Goal: Transaction & Acquisition: Book appointment/travel/reservation

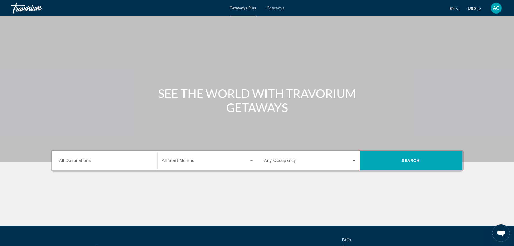
click at [96, 162] on input "Destination All Destinations" at bounding box center [104, 161] width 91 height 6
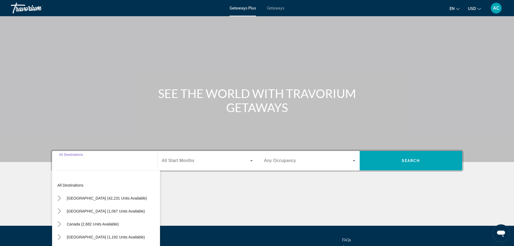
scroll to position [46, 0]
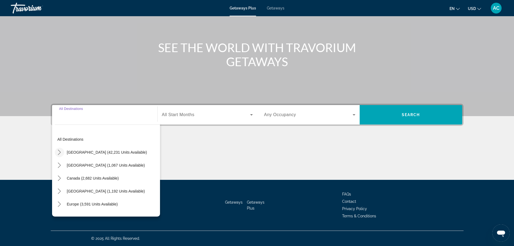
click at [59, 151] on icon "Toggle United States (42,231 units available) submenu" at bounding box center [59, 152] width 5 height 5
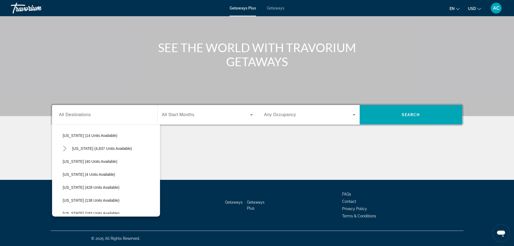
scroll to position [97, 0]
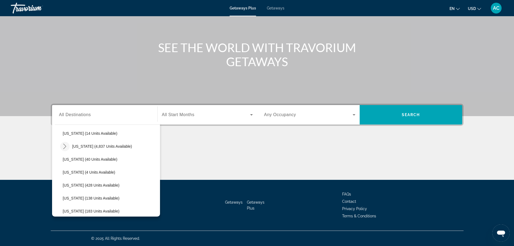
click at [64, 147] on icon "Toggle Florida (4,837 units available) submenu" at bounding box center [64, 146] width 5 height 5
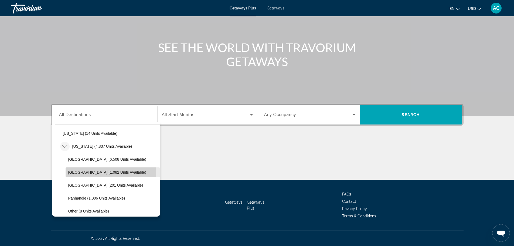
click at [87, 173] on span "[GEOGRAPHIC_DATA] (1,082 units available)" at bounding box center [107, 172] width 78 height 4
type input "**********"
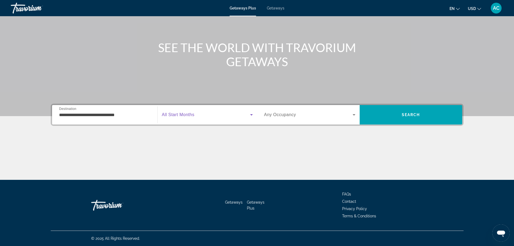
click at [251, 115] on icon "Search widget" at bounding box center [251, 114] width 3 height 1
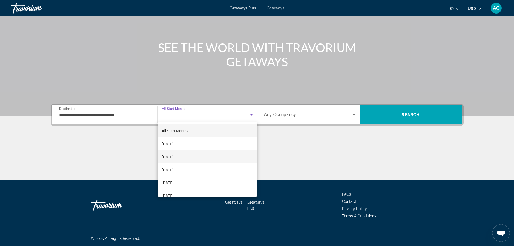
click at [174, 157] on span "[DATE]" at bounding box center [168, 157] width 12 height 6
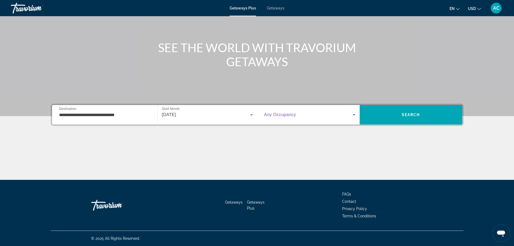
click at [352, 113] on icon "Search widget" at bounding box center [354, 115] width 6 height 6
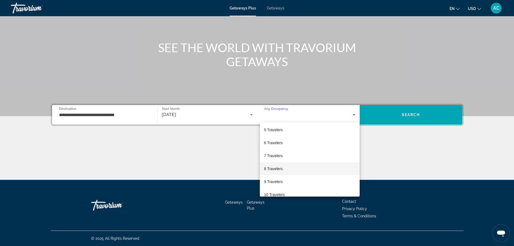
scroll to position [54, 0]
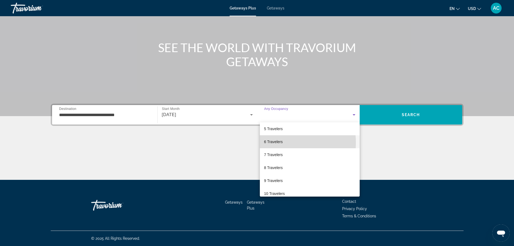
click at [277, 143] on span "6 Travelers" at bounding box center [273, 142] width 19 height 6
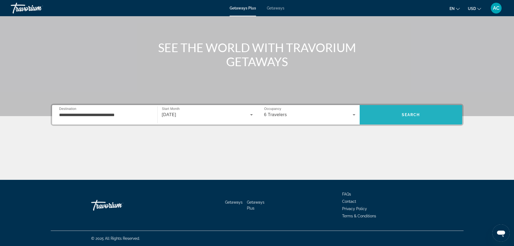
click at [386, 118] on span "Search" at bounding box center [411, 114] width 103 height 13
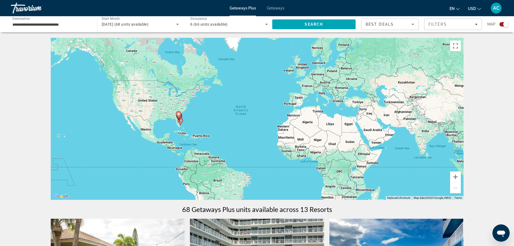
click at [275, 9] on span "Getaways" at bounding box center [276, 8] width 18 height 4
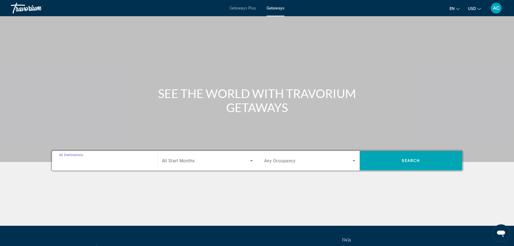
click at [94, 162] on input "Destination All Destinations" at bounding box center [104, 161] width 91 height 6
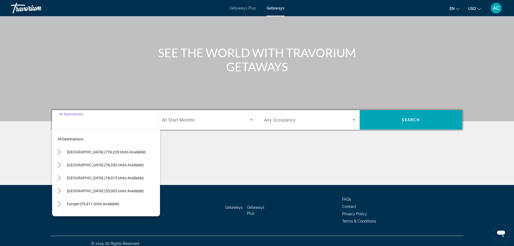
scroll to position [46, 0]
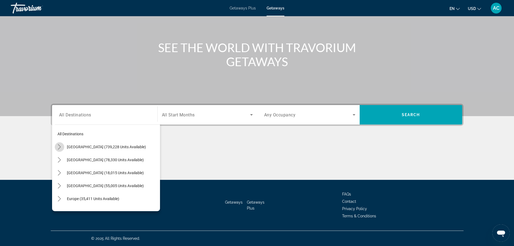
click at [60, 148] on icon "Toggle United States (739,228 units available) submenu" at bounding box center [59, 146] width 5 height 5
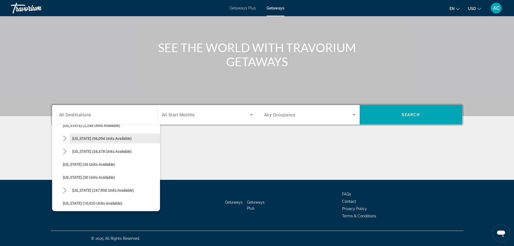
scroll to position [70, 0]
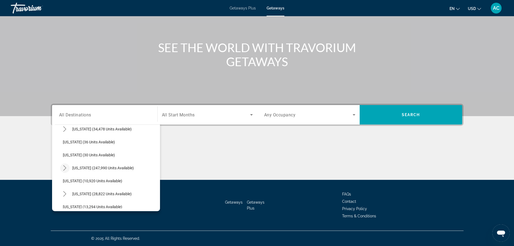
click at [64, 169] on icon "Toggle Florida (247,990 units available) submenu" at bounding box center [64, 167] width 5 height 5
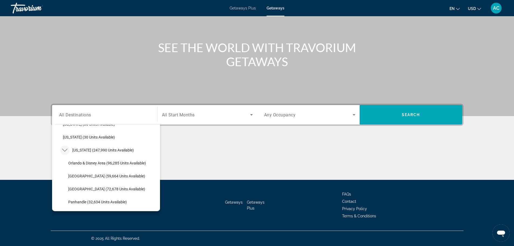
scroll to position [97, 0]
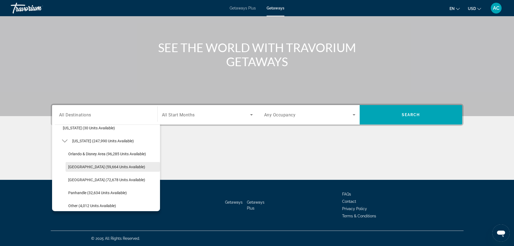
click at [75, 167] on span "[GEOGRAPHIC_DATA] (59,664 units available)" at bounding box center [106, 167] width 77 height 4
type input "**********"
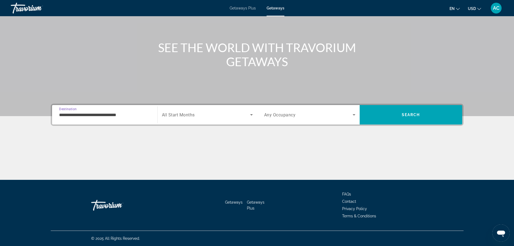
click at [216, 116] on span "Search widget" at bounding box center [206, 115] width 88 height 6
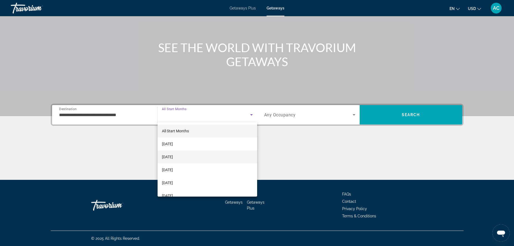
click at [173, 156] on span "[DATE]" at bounding box center [167, 157] width 11 height 6
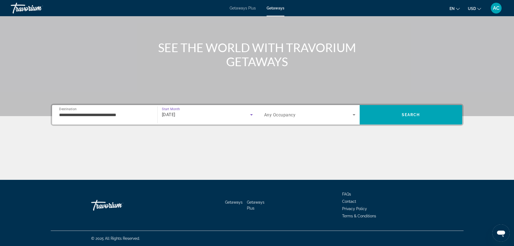
click at [320, 115] on span "Search widget" at bounding box center [308, 115] width 89 height 6
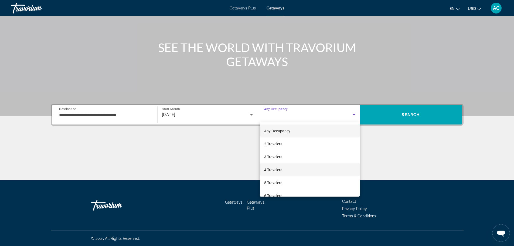
scroll to position [54, 0]
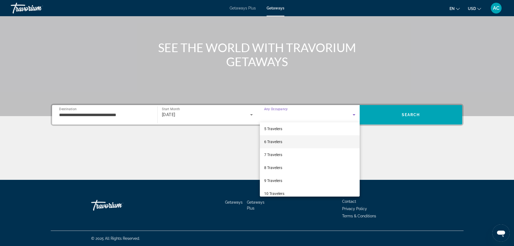
click at [276, 142] on span "6 Travelers" at bounding box center [273, 142] width 18 height 6
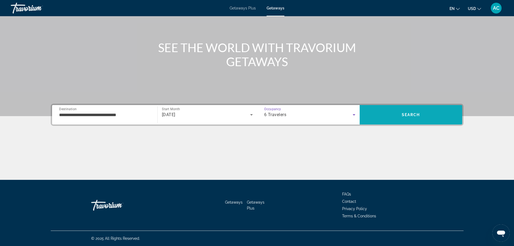
click at [390, 115] on span "Search" at bounding box center [411, 114] width 103 height 13
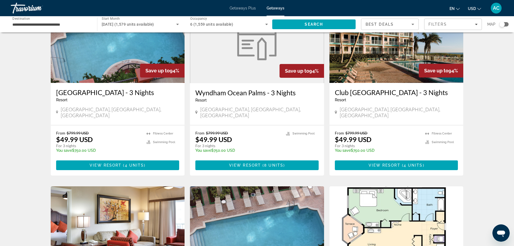
scroll to position [189, 0]
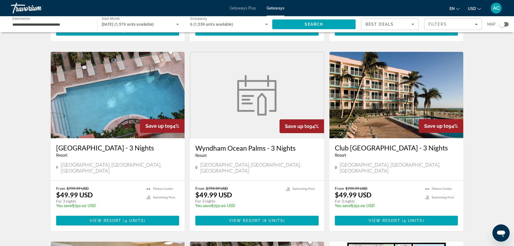
click at [115, 97] on img "Main content" at bounding box center [118, 95] width 134 height 86
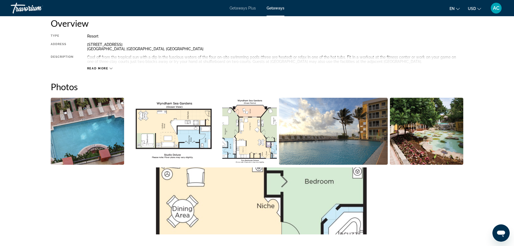
scroll to position [108, 0]
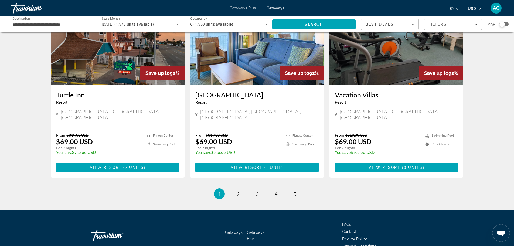
scroll to position [628, 0]
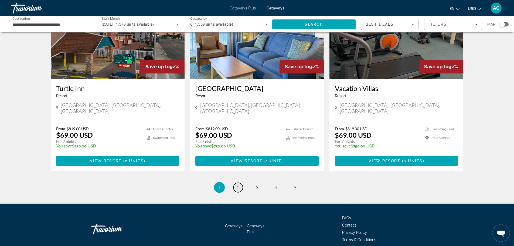
click at [238, 184] on span "2" at bounding box center [238, 187] width 3 height 6
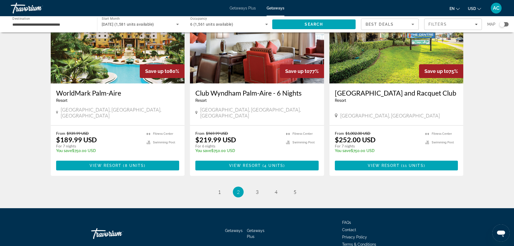
scroll to position [628, 0]
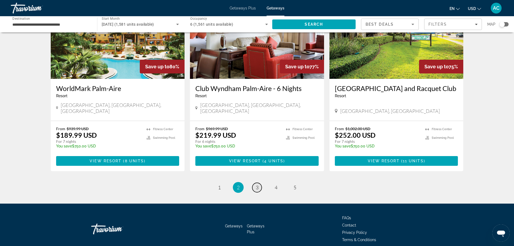
click at [256, 184] on span "3" at bounding box center [257, 187] width 3 height 6
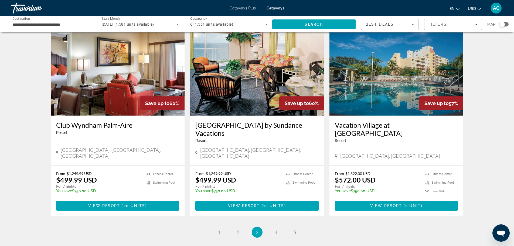
scroll to position [644, 0]
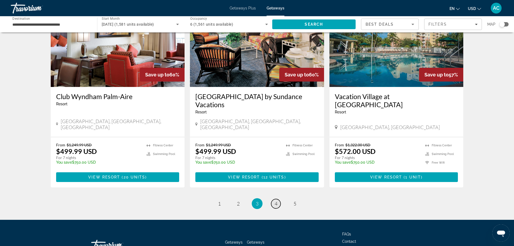
click at [277, 201] on span "4" at bounding box center [276, 204] width 3 height 6
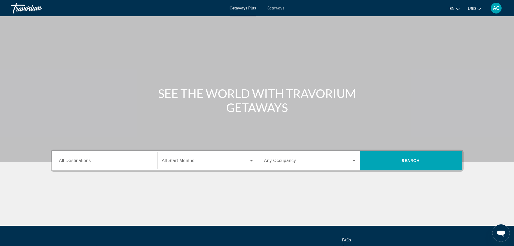
click at [81, 160] on span "All Destinations" at bounding box center [75, 160] width 32 height 5
click at [81, 160] on input "Destination All Destinations" at bounding box center [104, 161] width 91 height 6
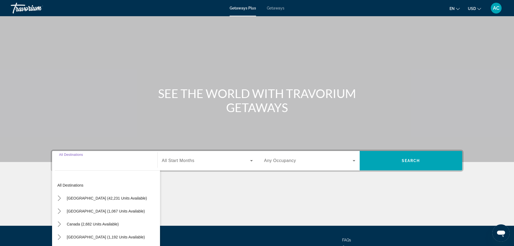
scroll to position [46, 0]
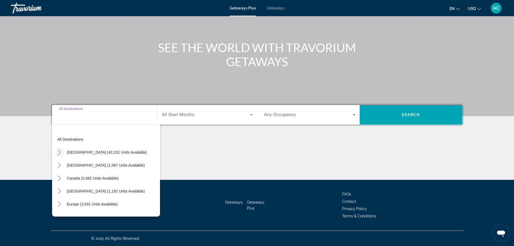
click at [60, 153] on icon "Toggle United States (42,231 units available) submenu" at bounding box center [59, 152] width 3 height 5
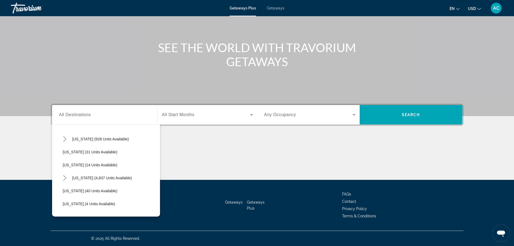
scroll to position [70, 0]
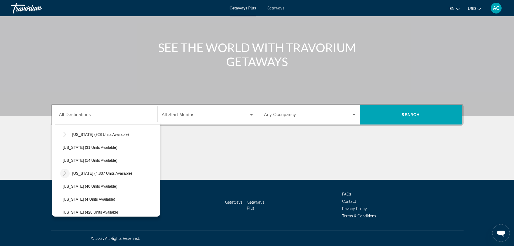
click at [63, 175] on icon "Toggle Florida (4,837 units available) submenu" at bounding box center [64, 173] width 5 height 5
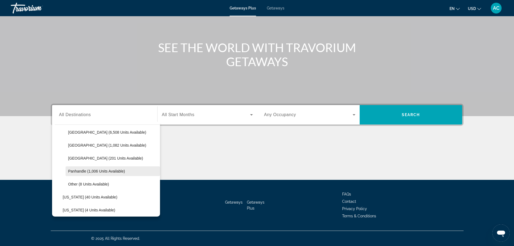
scroll to position [97, 0]
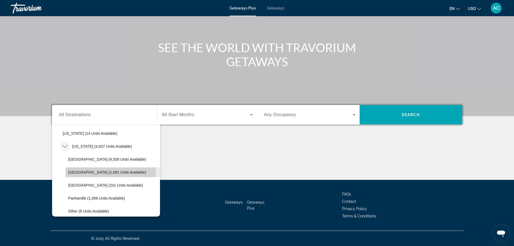
click at [74, 171] on span "[GEOGRAPHIC_DATA] (1,082 units available)" at bounding box center [107, 172] width 78 height 4
type input "**********"
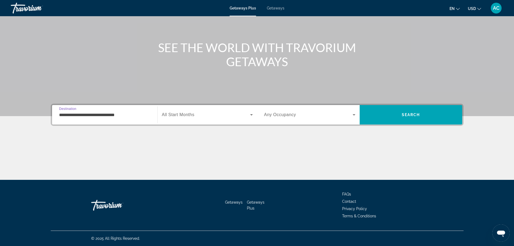
click at [251, 116] on icon "Search widget" at bounding box center [251, 115] width 6 height 6
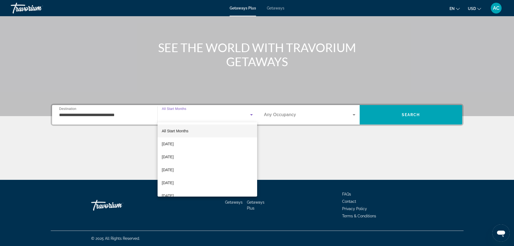
drag, startPoint x: 176, startPoint y: 157, endPoint x: 208, endPoint y: 143, distance: 35.3
click at [174, 157] on span "[DATE]" at bounding box center [168, 157] width 12 height 6
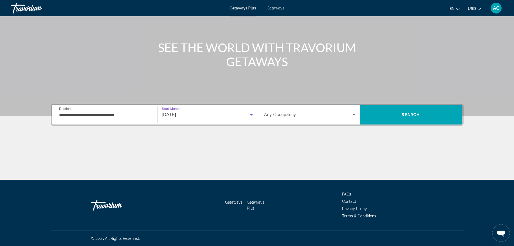
click at [282, 113] on span "Any Occupancy" at bounding box center [280, 114] width 32 height 5
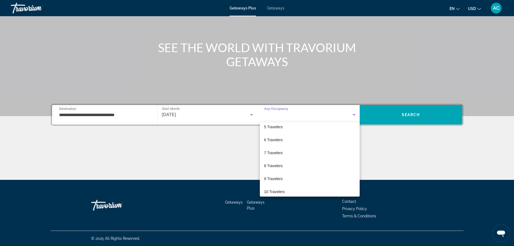
scroll to position [60, 0]
click at [274, 136] on span "6 Travelers" at bounding box center [273, 136] width 19 height 6
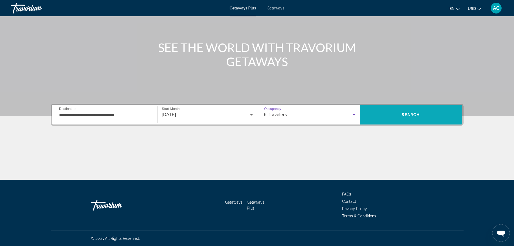
click at [405, 115] on span "Search" at bounding box center [411, 115] width 18 height 4
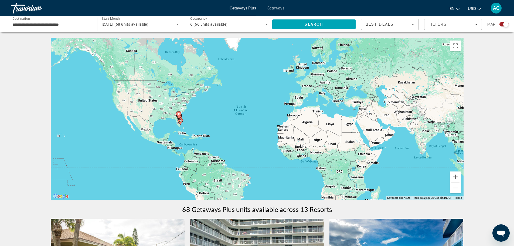
click at [275, 9] on span "Getaways" at bounding box center [276, 8] width 18 height 4
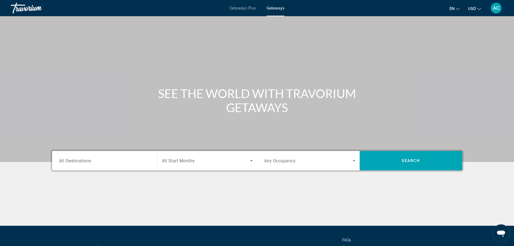
click at [94, 160] on input "Destination All Destinations" at bounding box center [104, 161] width 91 height 6
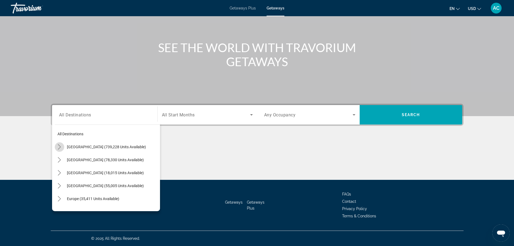
click at [59, 149] on icon "Toggle United States (739,228 units available) submenu" at bounding box center [59, 146] width 3 height 5
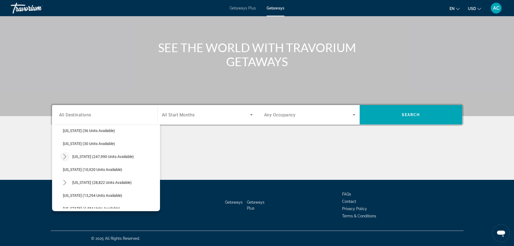
click at [64, 158] on icon "Toggle Florida (247,990 units available) submenu" at bounding box center [64, 156] width 5 height 5
click at [93, 182] on span "[GEOGRAPHIC_DATA] (59,664 units available)" at bounding box center [106, 182] width 77 height 4
type input "**********"
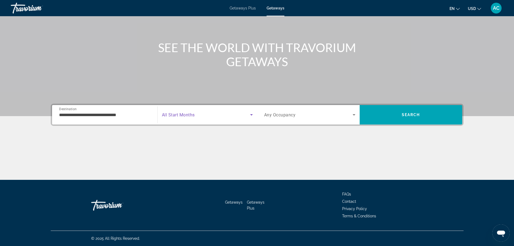
click at [212, 115] on span "Search widget" at bounding box center [206, 115] width 88 height 6
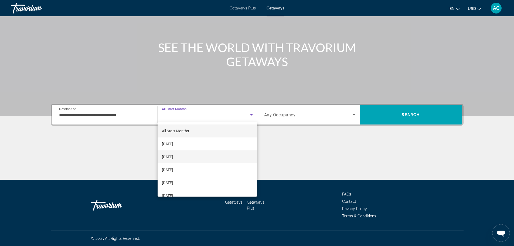
click at [173, 156] on span "[DATE]" at bounding box center [167, 157] width 11 height 6
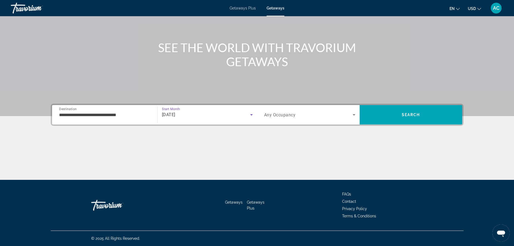
click at [288, 115] on span "Any Occupancy" at bounding box center [280, 114] width 32 height 5
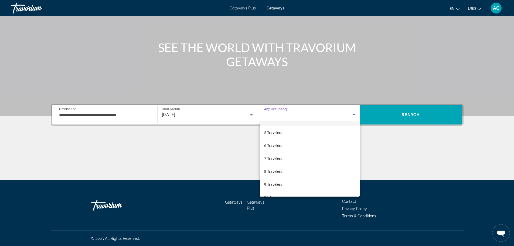
scroll to position [54, 0]
click at [274, 141] on span "6 Travelers" at bounding box center [273, 142] width 18 height 6
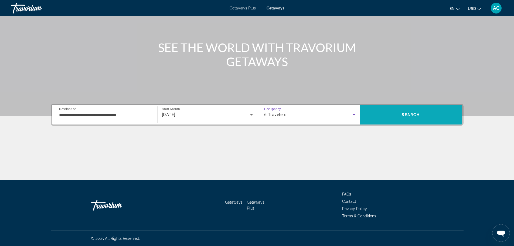
click at [392, 113] on span "Search" at bounding box center [411, 114] width 103 height 13
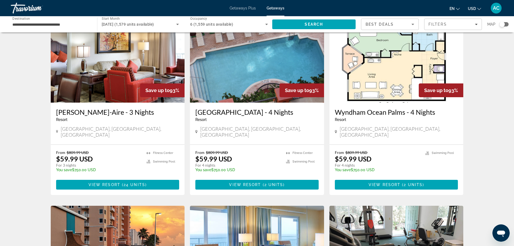
scroll to position [405, 0]
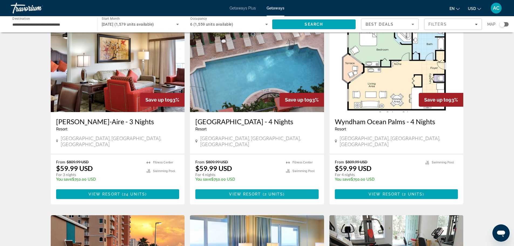
click at [243, 192] on span "View Resort" at bounding box center [245, 194] width 32 height 4
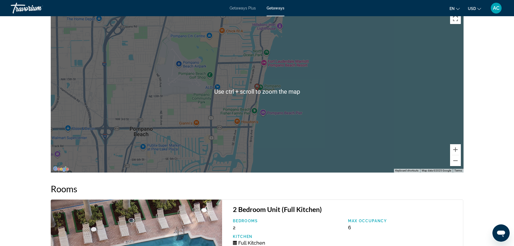
scroll to position [810, 0]
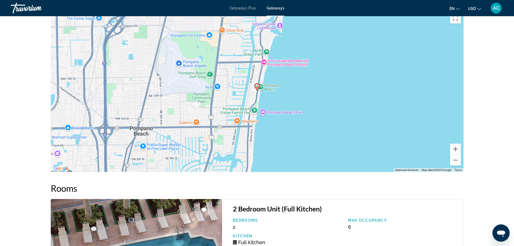
click at [413, 107] on div "To activate drag with keyboard, press Alt + Enter. Once in keyboard drag state,…" at bounding box center [257, 91] width 413 height 162
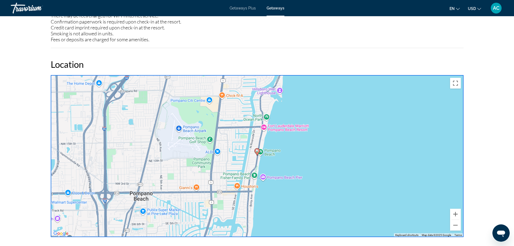
scroll to position [745, 0]
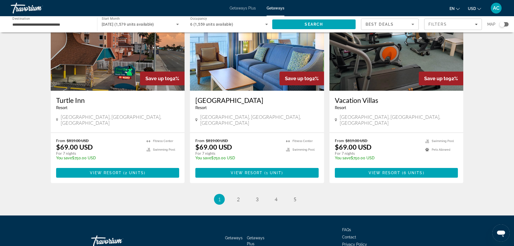
scroll to position [628, 0]
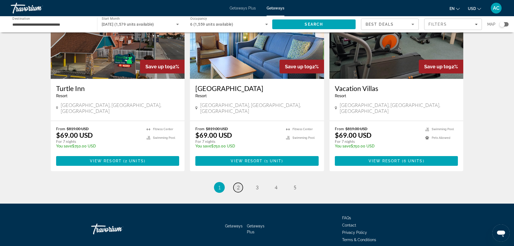
click at [239, 184] on span "2" at bounding box center [238, 187] width 3 height 6
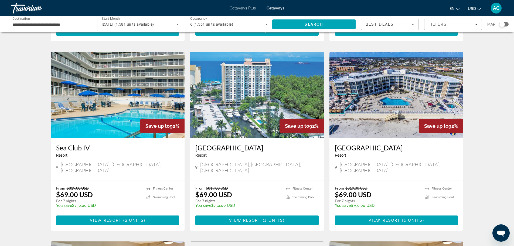
scroll to position [162, 0]
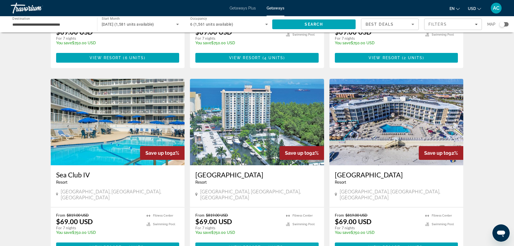
click at [243, 245] on span "View Resort" at bounding box center [245, 247] width 32 height 4
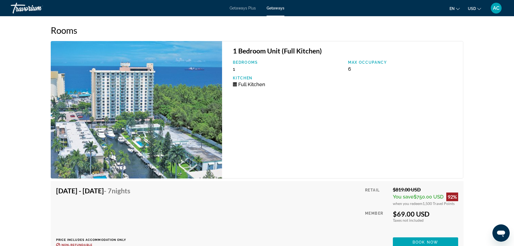
scroll to position [972, 0]
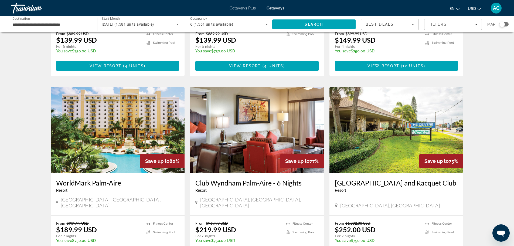
scroll to position [628, 0]
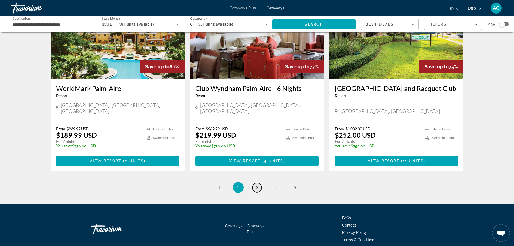
click at [258, 184] on span "3" at bounding box center [257, 187] width 3 height 6
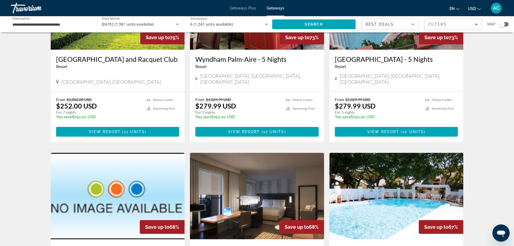
scroll to position [23, 0]
